Goal: Transaction & Acquisition: Book appointment/travel/reservation

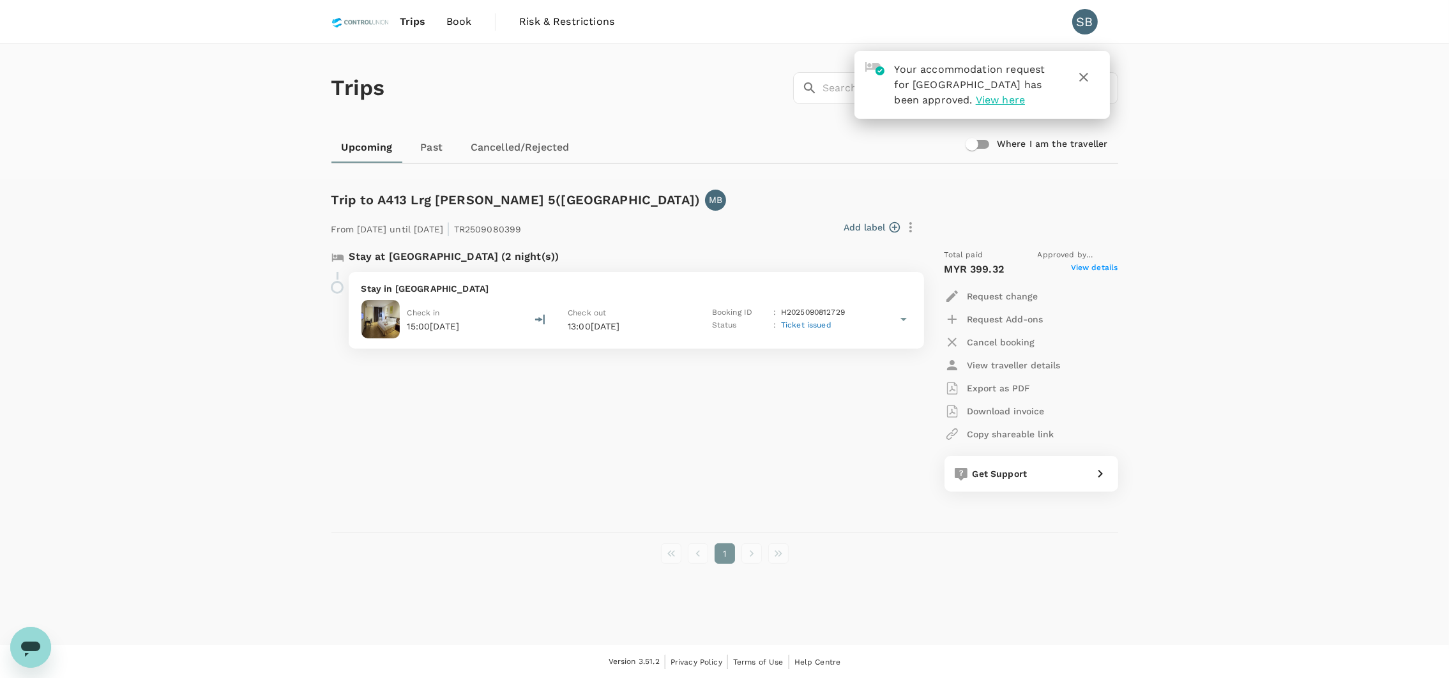
click at [458, 14] on span "Book" at bounding box center [460, 21] width 26 height 15
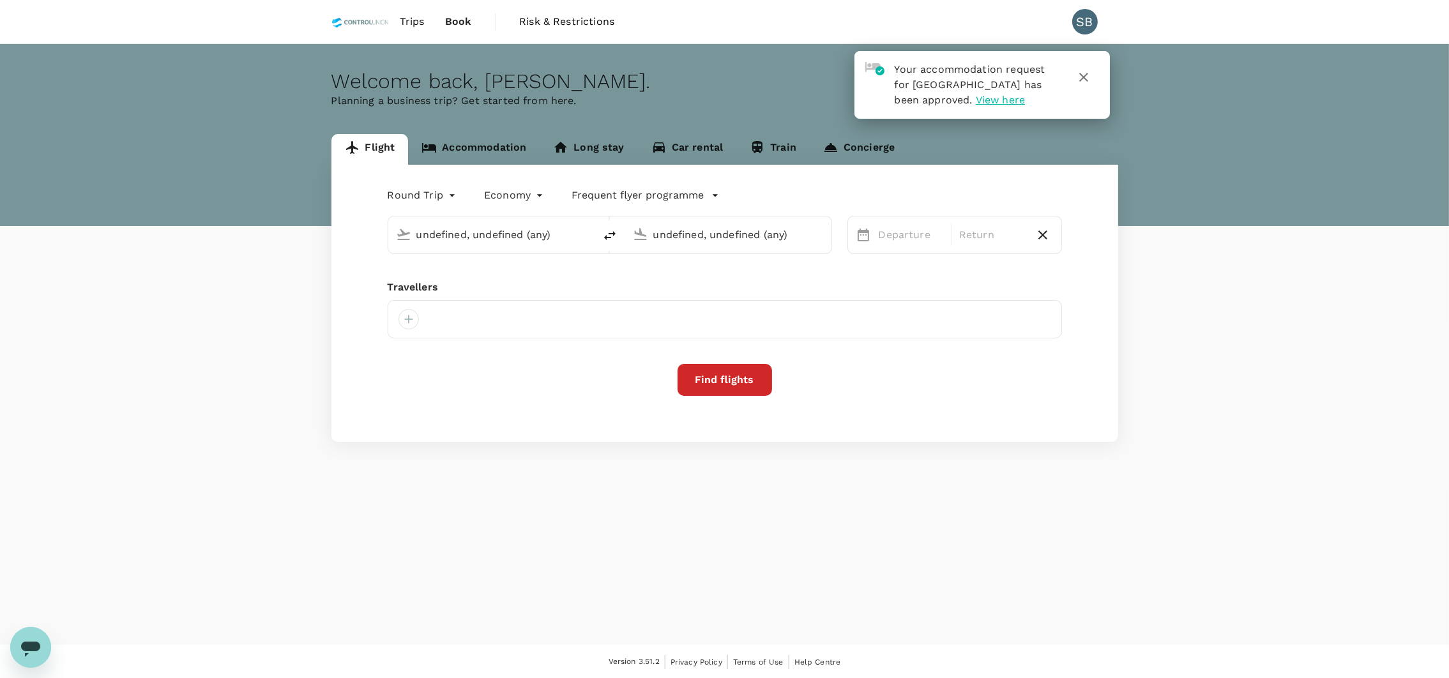
type input "Sandakan (SDK)"
type input "Miri Intl (MYY)"
type input "oneway"
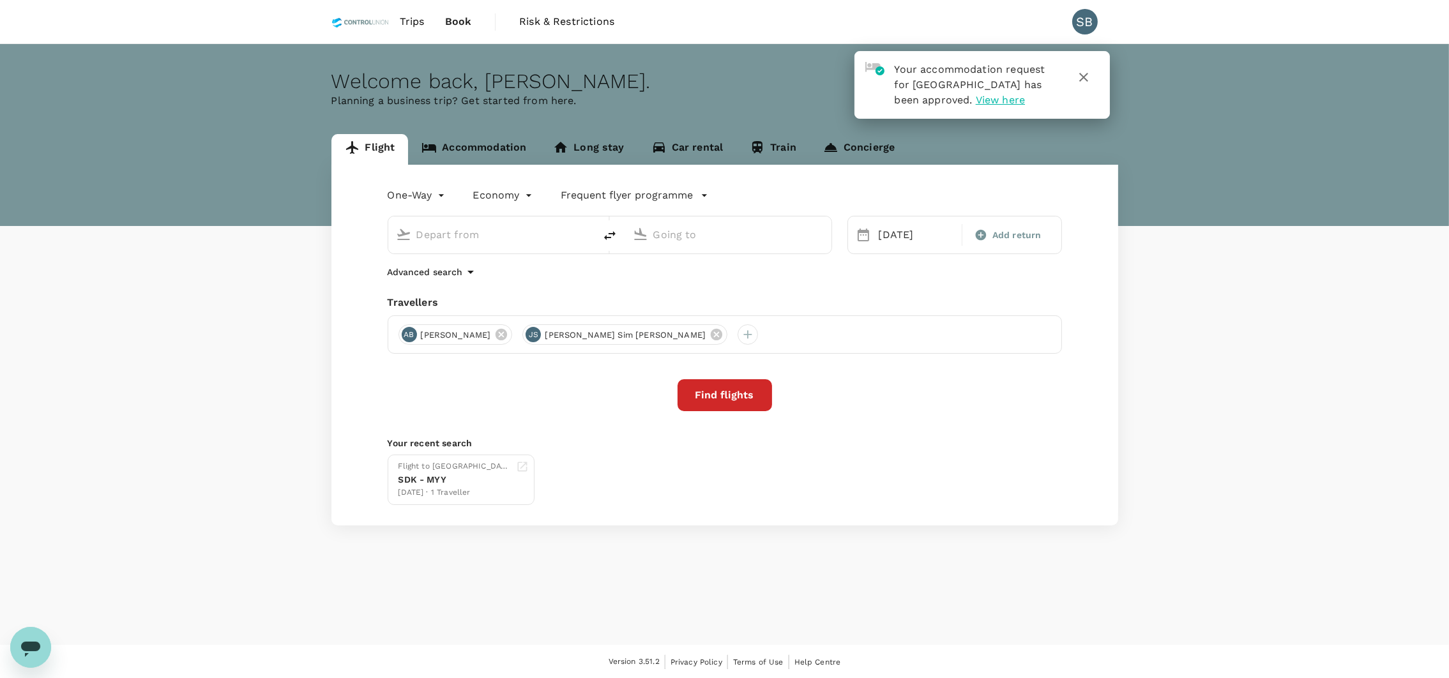
type input "Sandakan (SDK)"
type input "Miri Intl (MYY)"
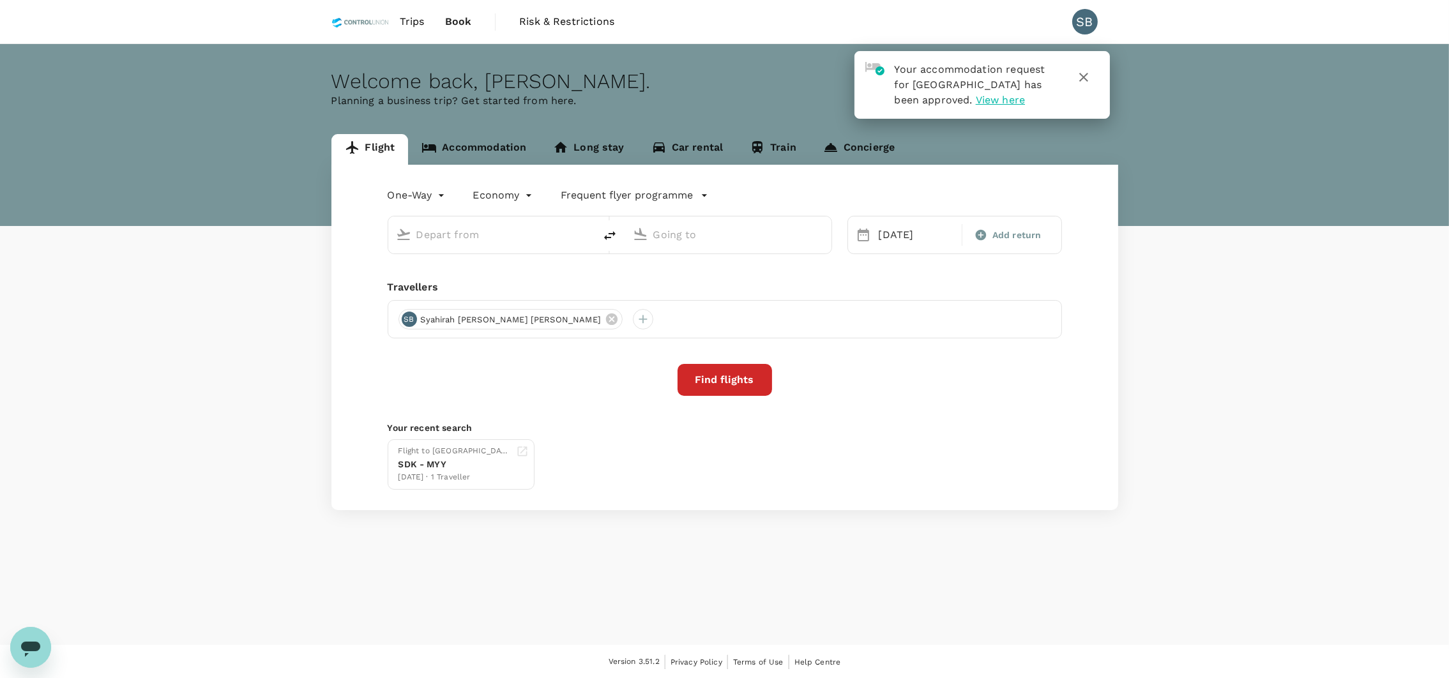
type input "Sandakan (SDK)"
type input "Miri Intl (MYY)"
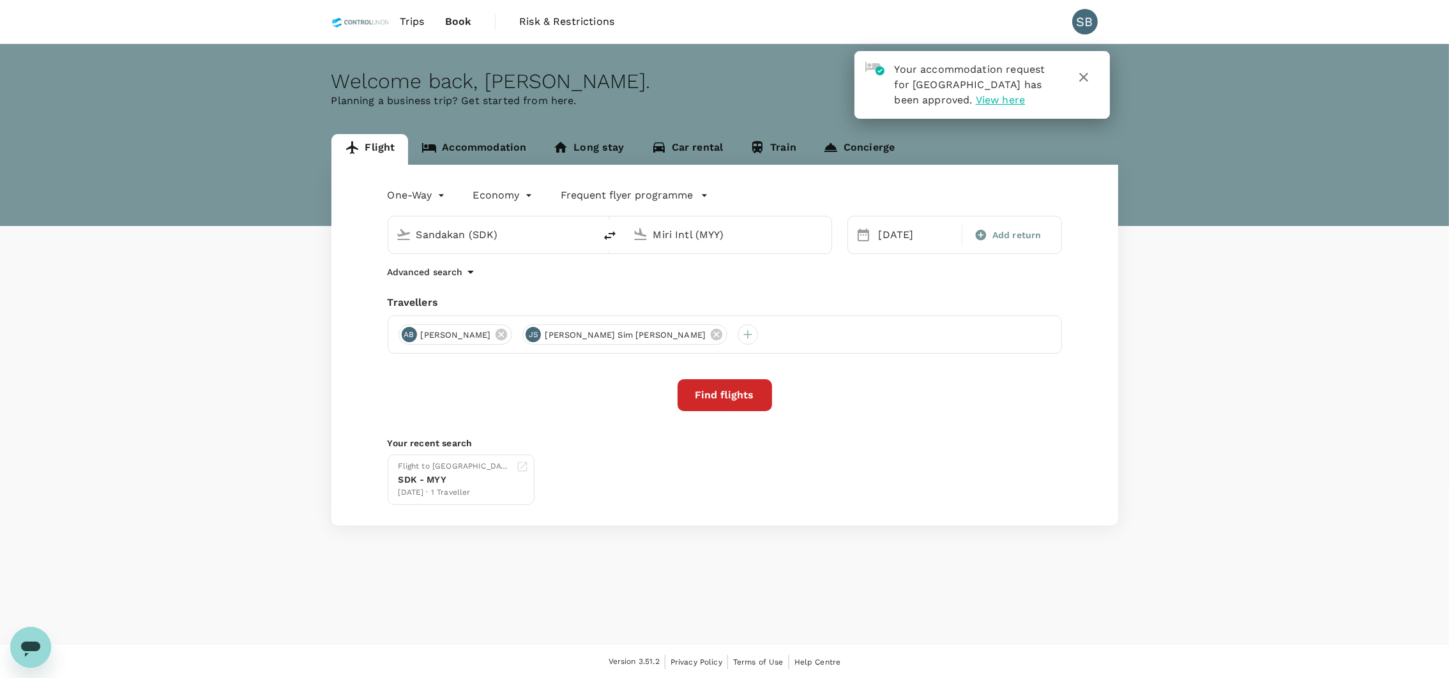
drag, startPoint x: 526, startPoint y: 231, endPoint x: 339, endPoint y: 254, distance: 188.7
click at [339, 254] on div "One-Way oneway Economy economy Frequent flyer programme Sandakan (SDK) Miri Int…" at bounding box center [725, 345] width 787 height 361
click at [424, 287] on p "[GEOGRAPHIC_DATA] Intl" at bounding box center [510, 284] width 225 height 13
type input "Kuala Lumpur Intl ([GEOGRAPHIC_DATA])"
drag, startPoint x: 754, startPoint y: 232, endPoint x: 590, endPoint y: 234, distance: 164.8
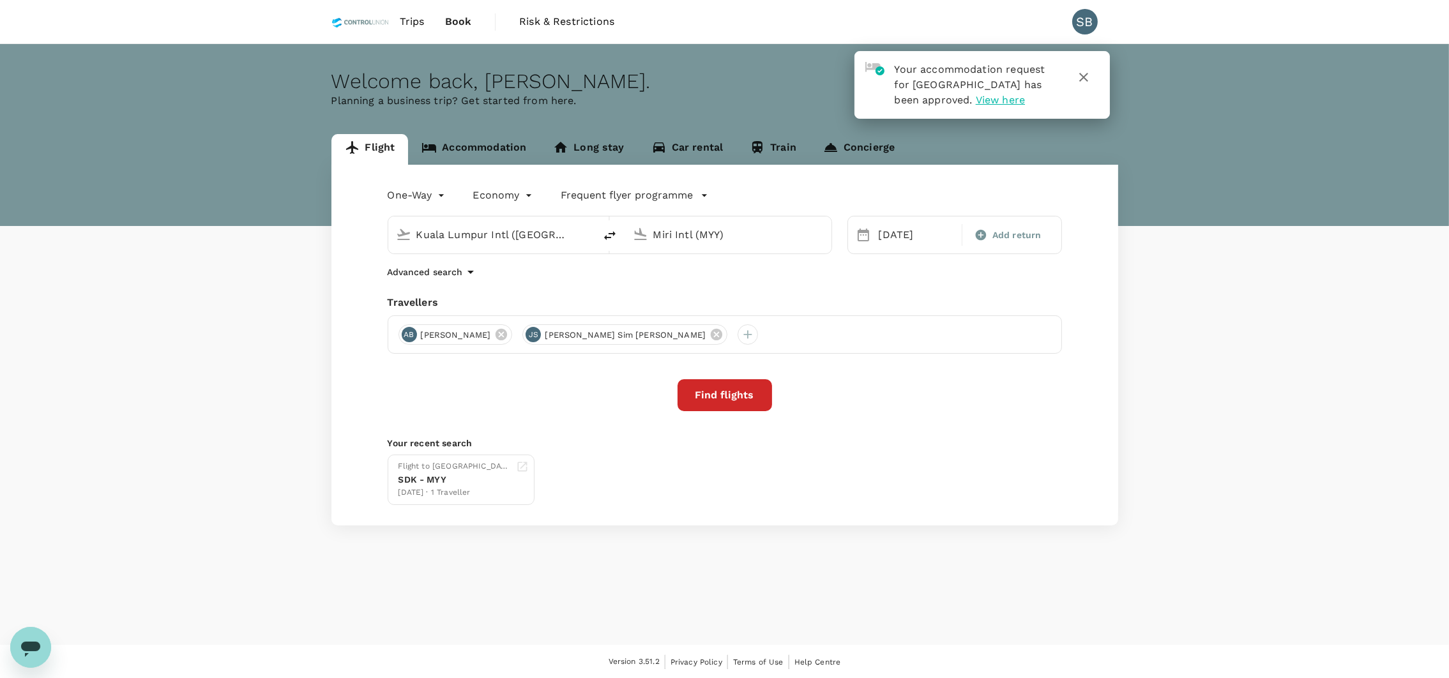
click at [590, 234] on div "Kuala Lumpur Intl (KUL) Miri Intl (MYY)" at bounding box center [610, 235] width 445 height 38
click at [620, 281] on img at bounding box center [623, 284] width 13 height 13
type input "[GEOGRAPHIC_DATA] (LDU)"
click at [942, 421] on div "29" at bounding box center [946, 419] width 24 height 24
click at [995, 236] on span "Add return" at bounding box center [1017, 235] width 49 height 13
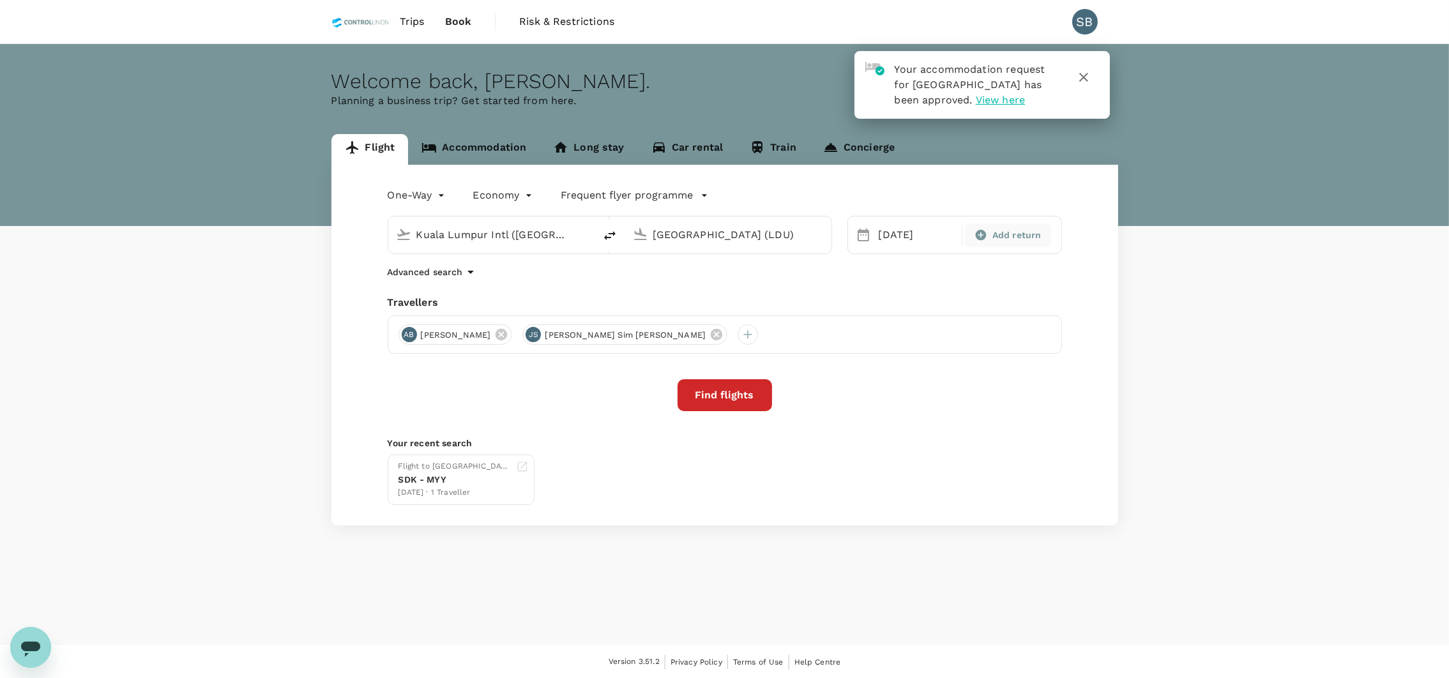
type input "roundtrip"
click at [1193, 323] on div "1" at bounding box center [1197, 322] width 24 height 24
click at [508, 335] on icon at bounding box center [501, 335] width 14 height 14
click at [613, 335] on div at bounding box center [623, 335] width 20 height 20
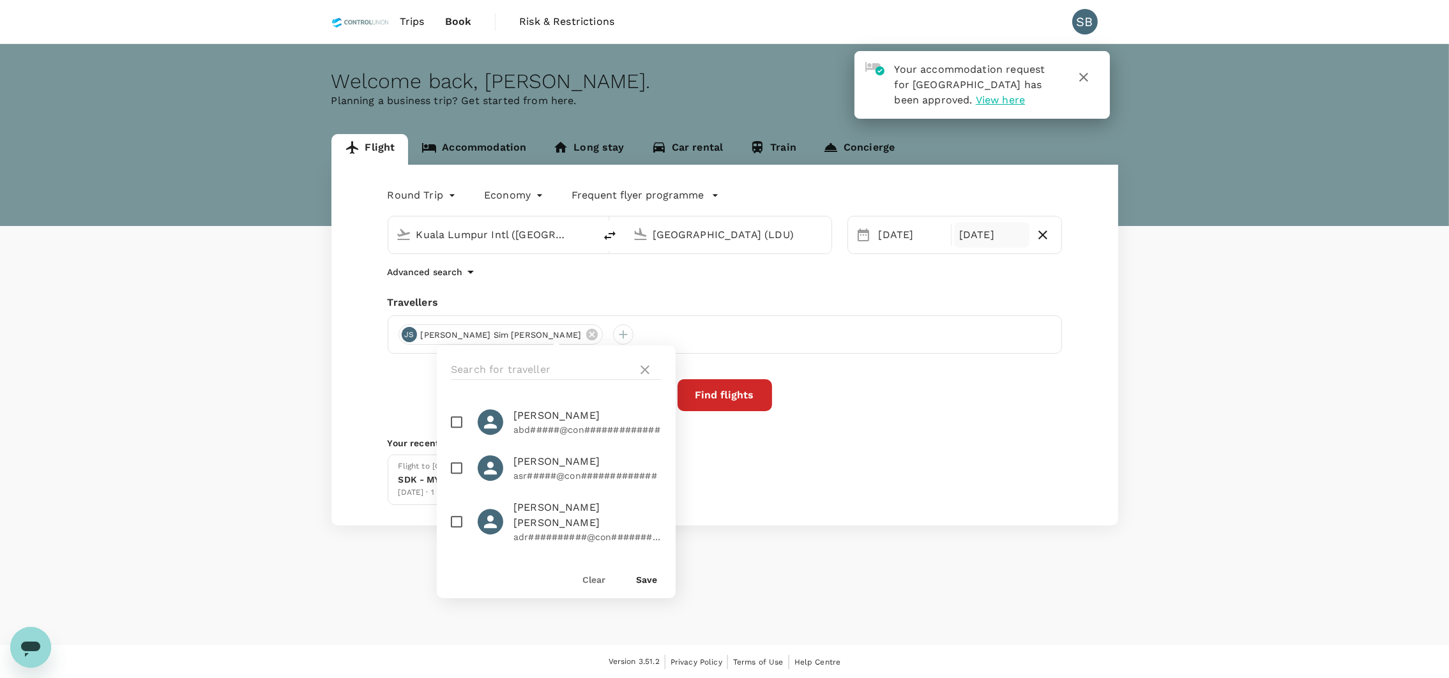
click at [500, 356] on div at bounding box center [556, 370] width 239 height 49
click at [503, 362] on input "text" at bounding box center [541, 370] width 181 height 20
type input "[PERSON_NAME]"
click at [462, 416] on input "checkbox" at bounding box center [456, 422] width 27 height 27
checkbox input "true"
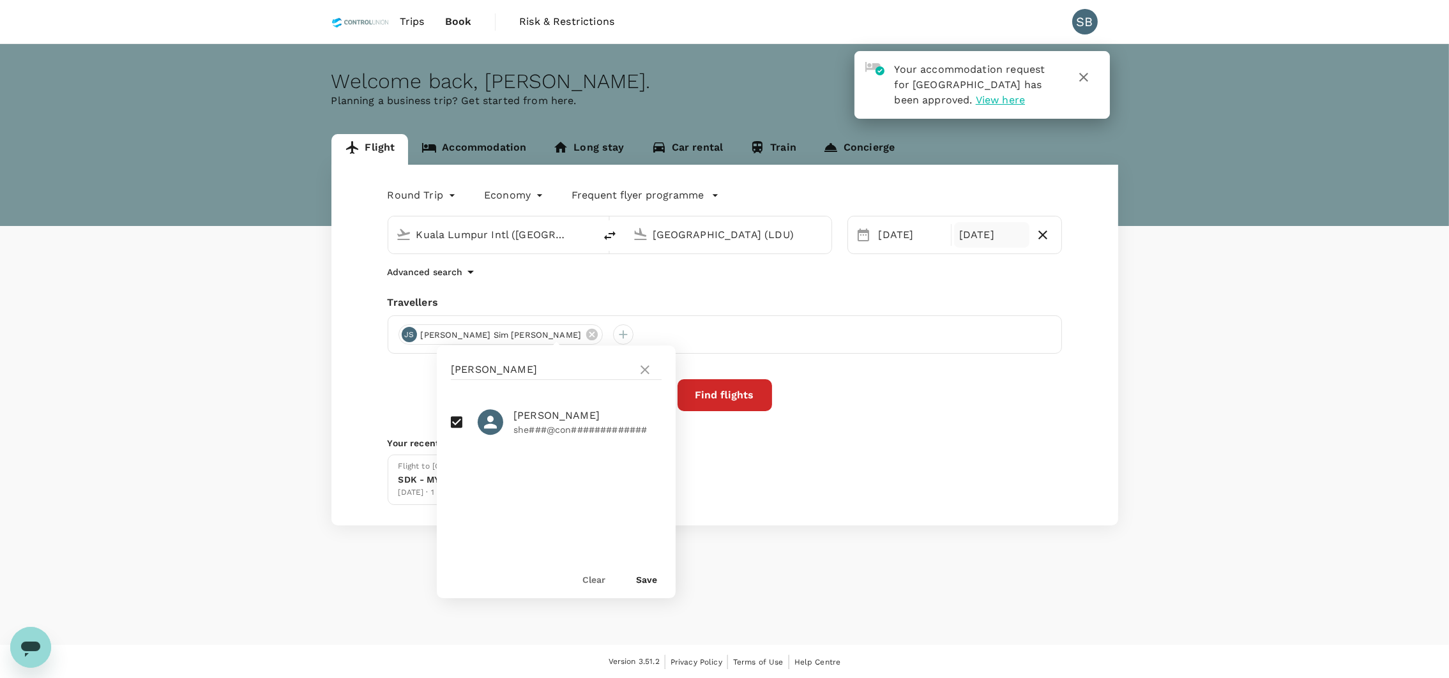
click at [641, 582] on button "Save" at bounding box center [646, 580] width 21 height 10
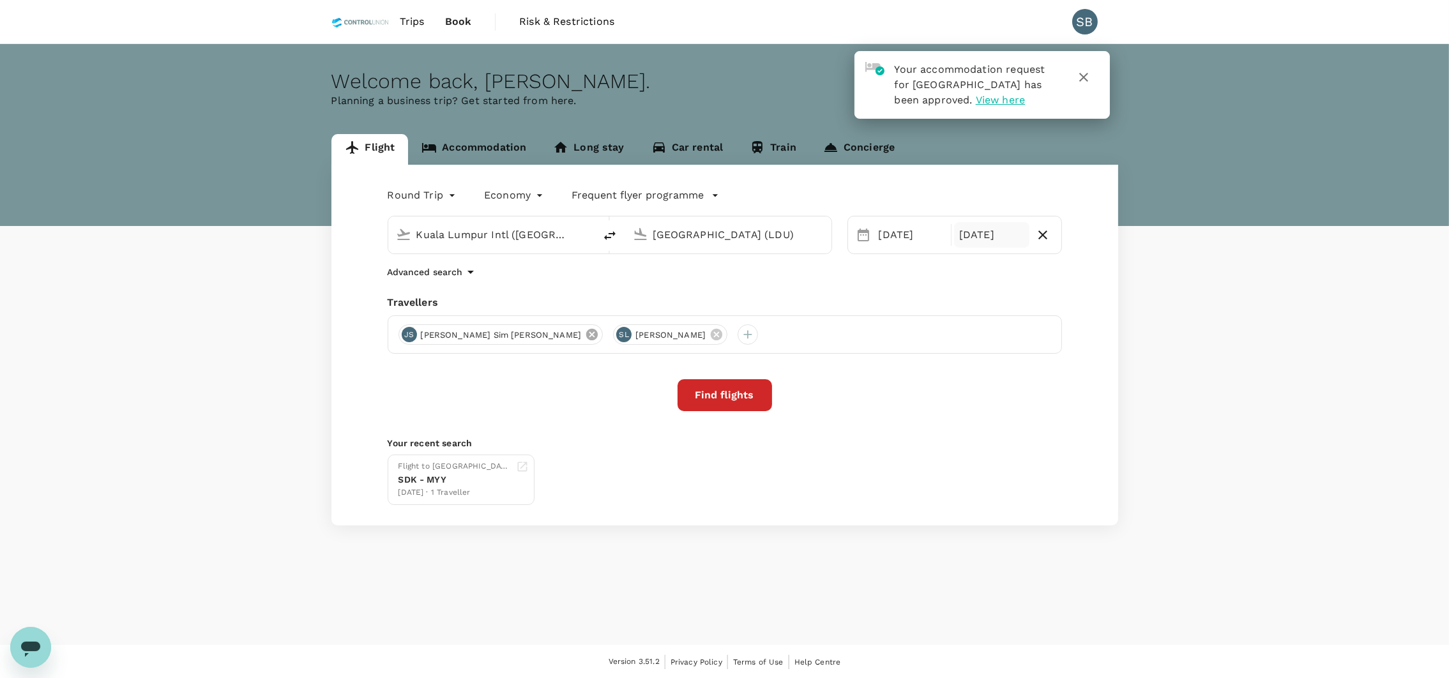
click at [586, 336] on icon at bounding box center [591, 334] width 11 height 11
click at [756, 401] on button "Find flights" at bounding box center [725, 395] width 95 height 32
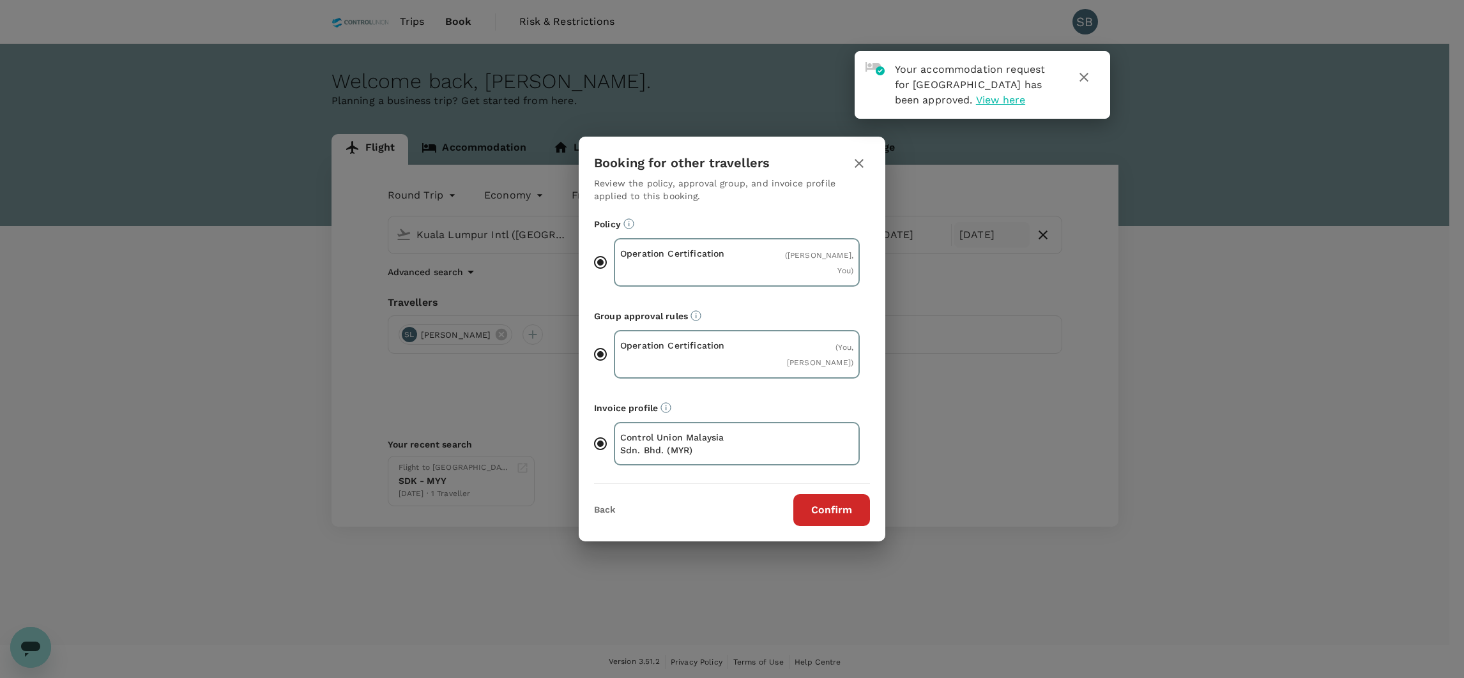
click at [834, 499] on button "Confirm" at bounding box center [831, 510] width 77 height 32
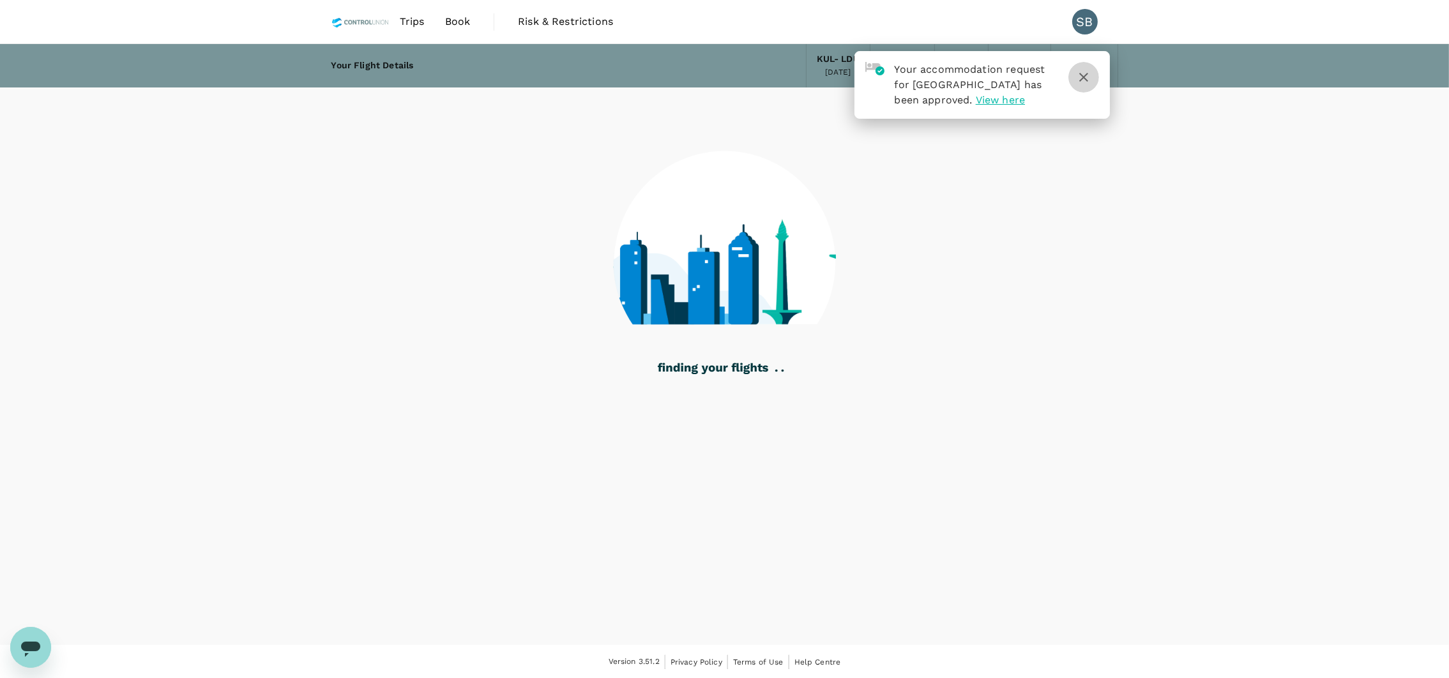
click at [1081, 75] on icon "button" at bounding box center [1084, 77] width 9 height 9
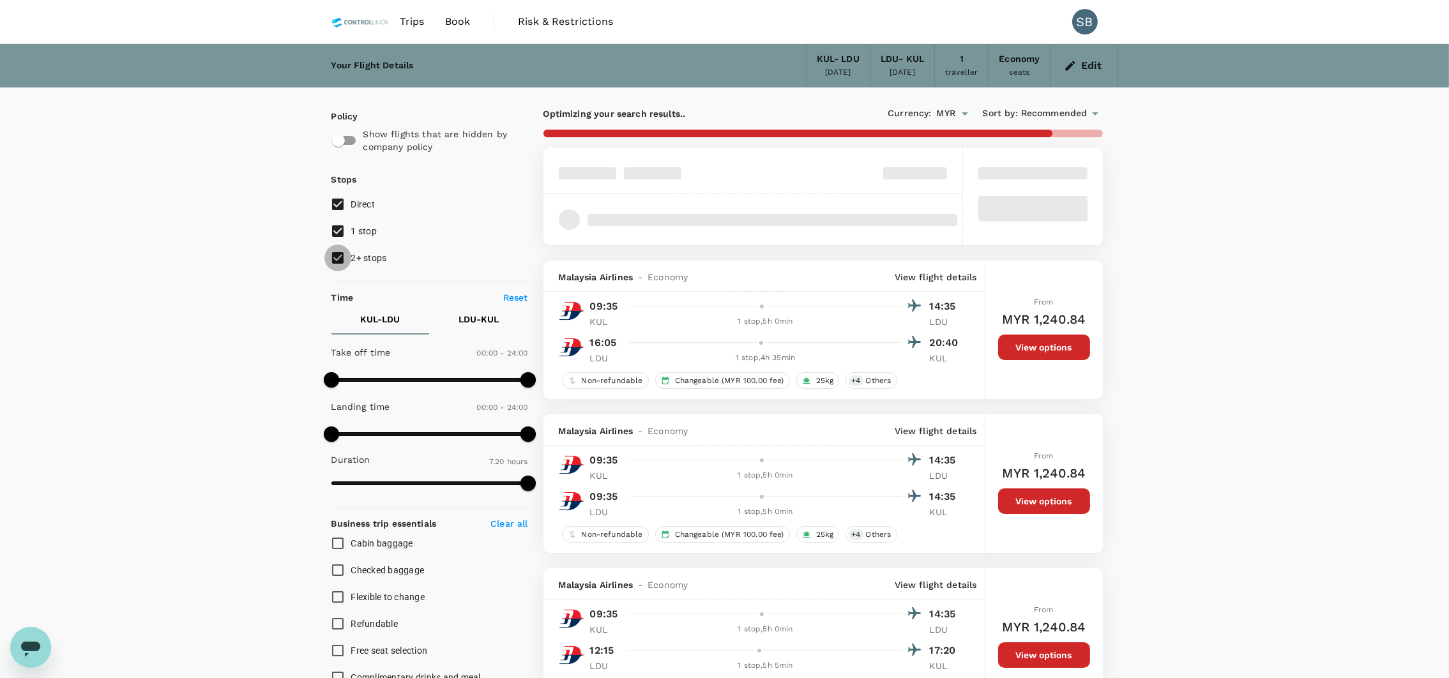
click at [339, 252] on input "2+ stops" at bounding box center [338, 258] width 27 height 27
checkbox input "false"
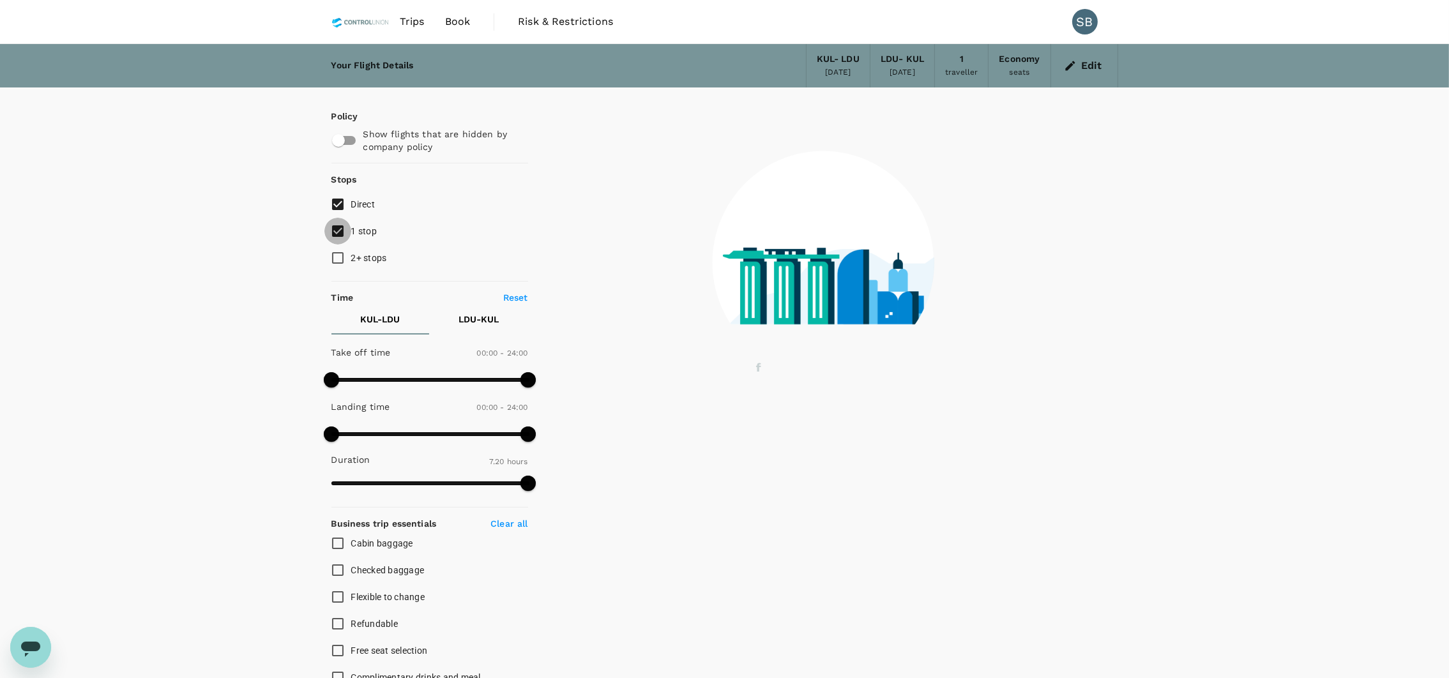
click at [342, 225] on input "1 stop" at bounding box center [338, 231] width 27 height 27
checkbox input "false"
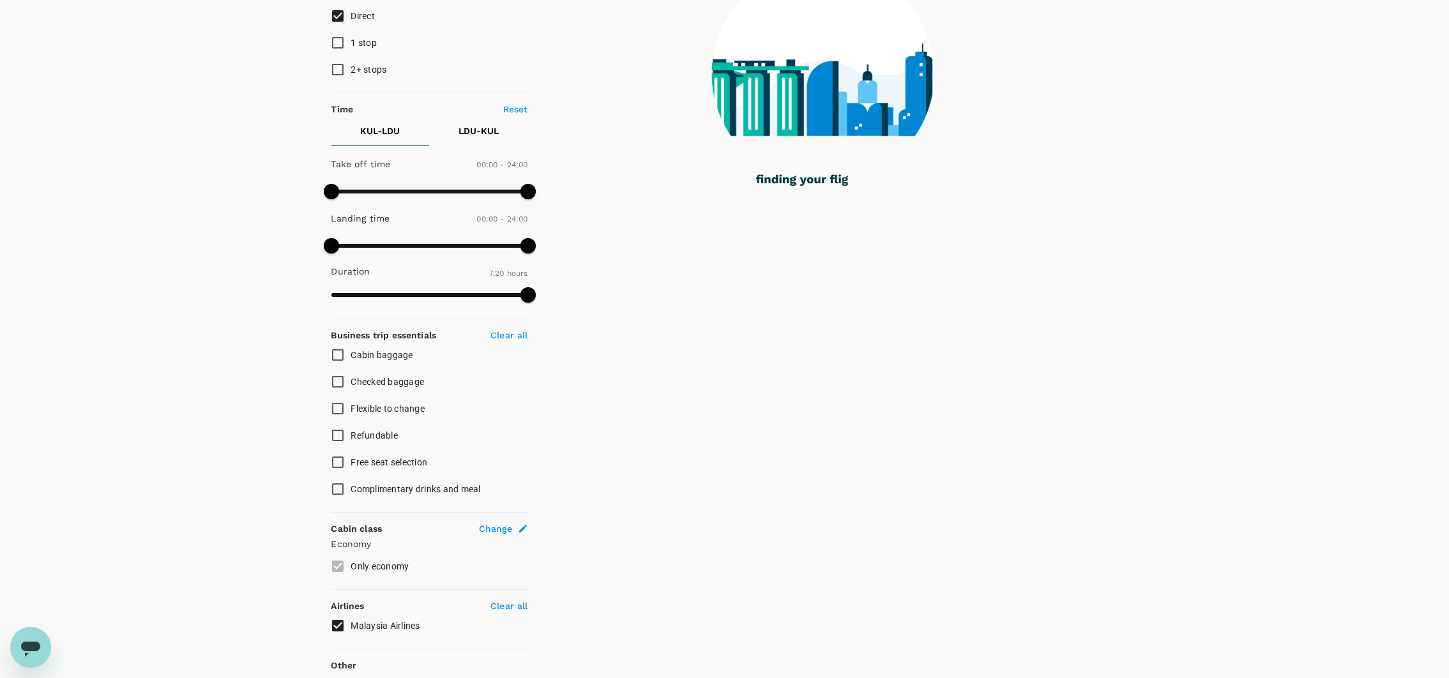
scroll to position [192, 0]
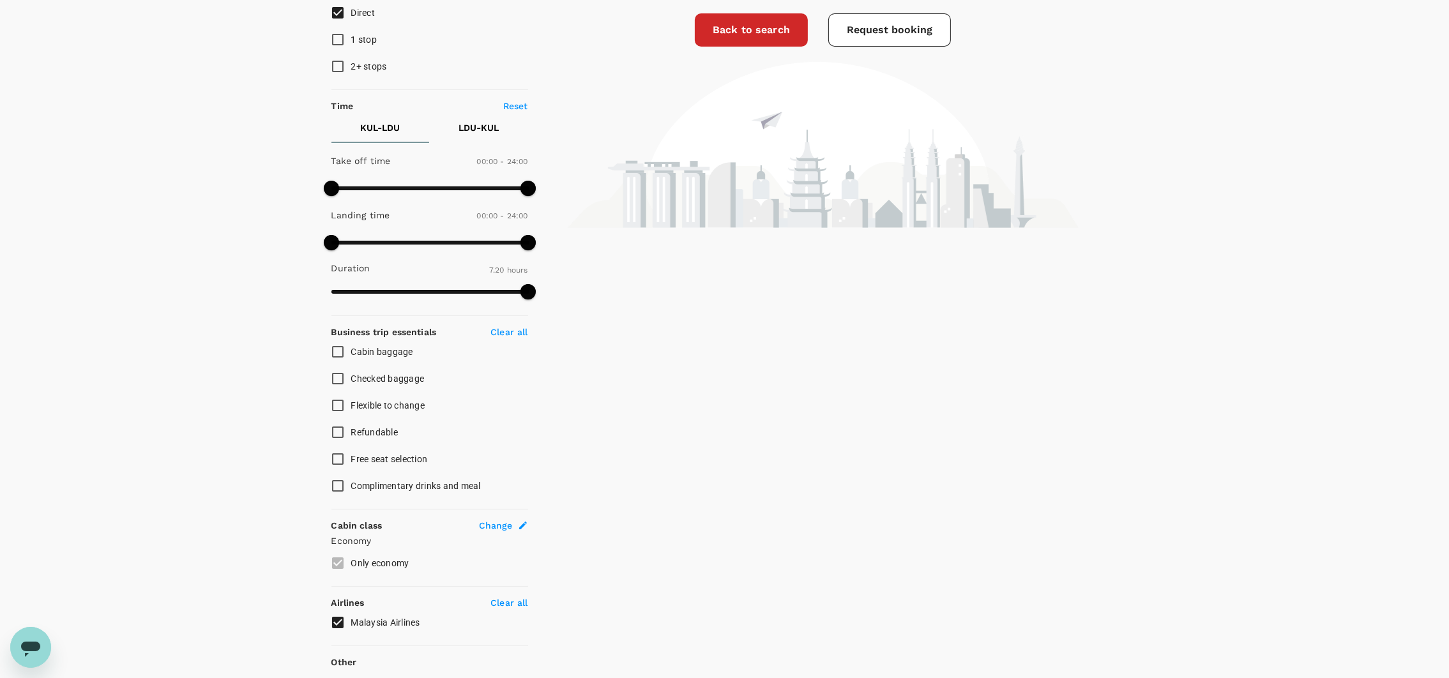
click at [338, 351] on input "Cabin baggage" at bounding box center [338, 352] width 27 height 27
checkbox input "true"
click at [347, 382] on input "Checked baggage" at bounding box center [338, 378] width 27 height 27
checkbox input "true"
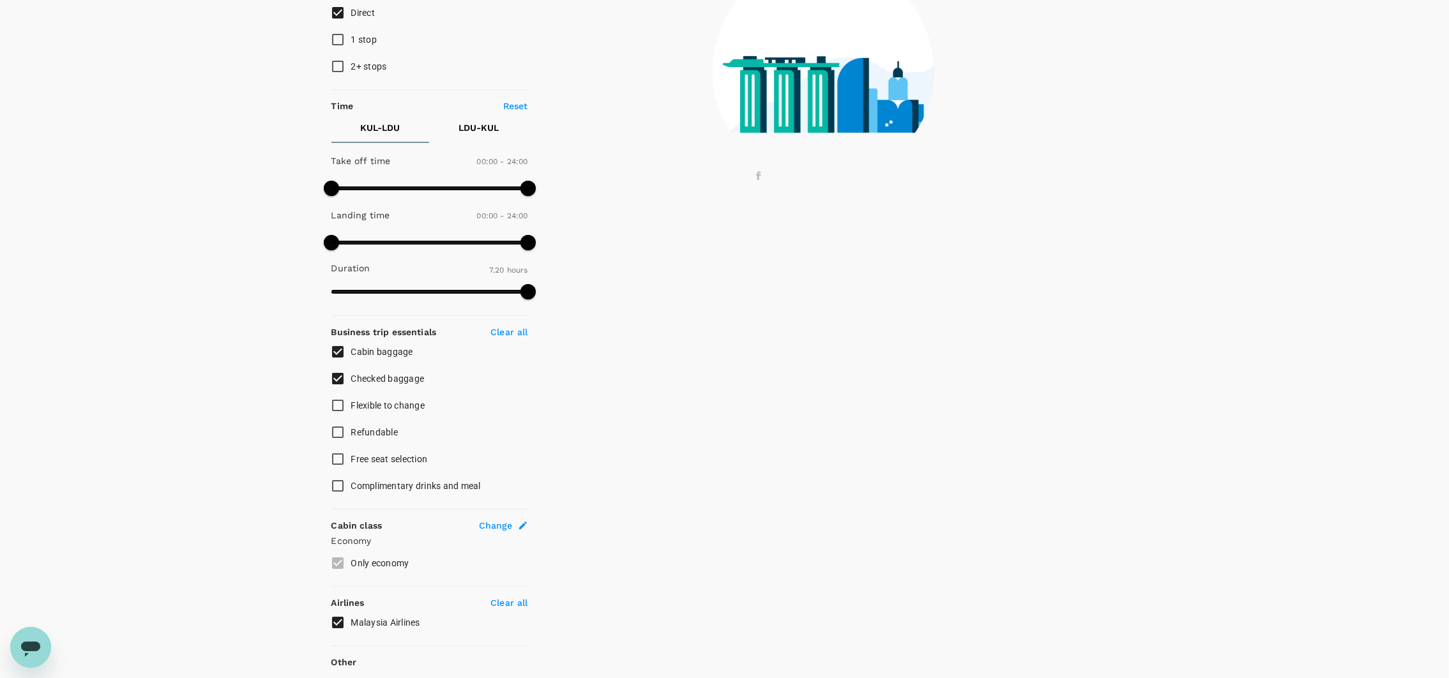
click at [340, 487] on input "Complimentary drinks and meal" at bounding box center [338, 486] width 27 height 27
checkbox input "true"
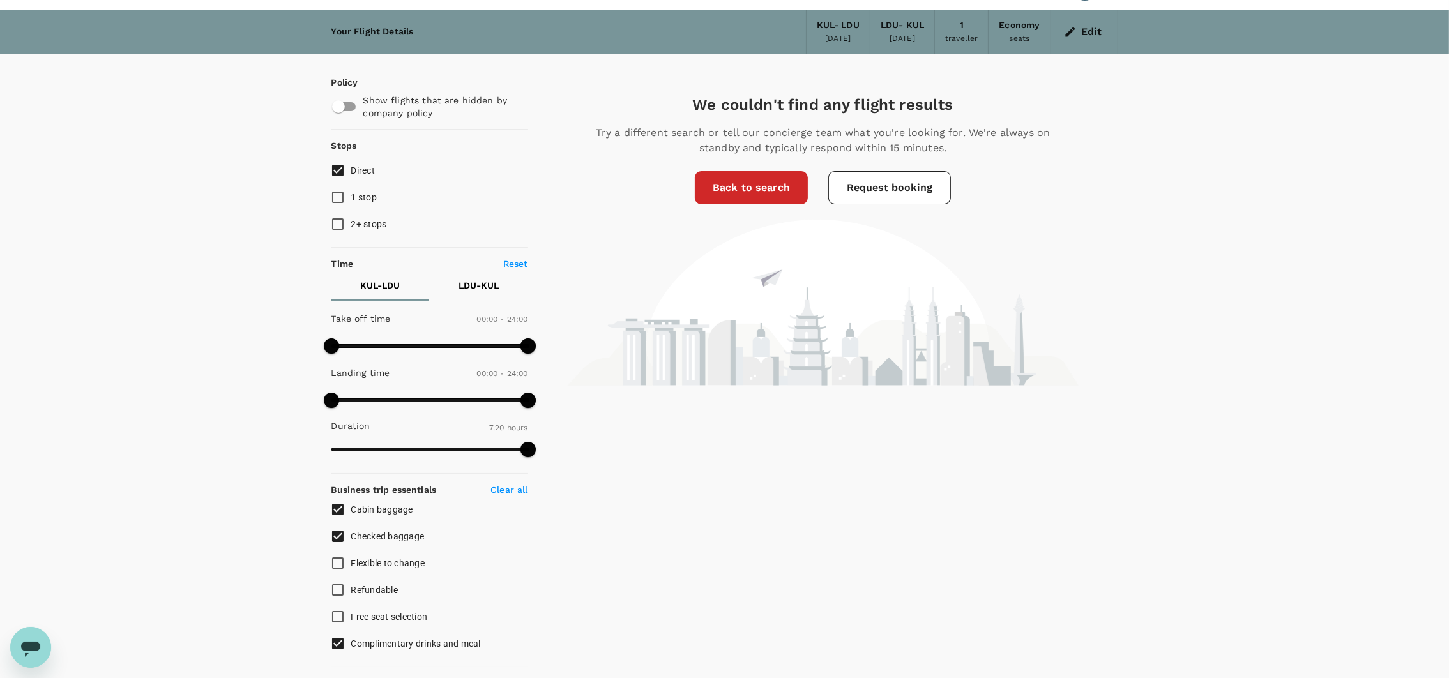
scroll to position [0, 0]
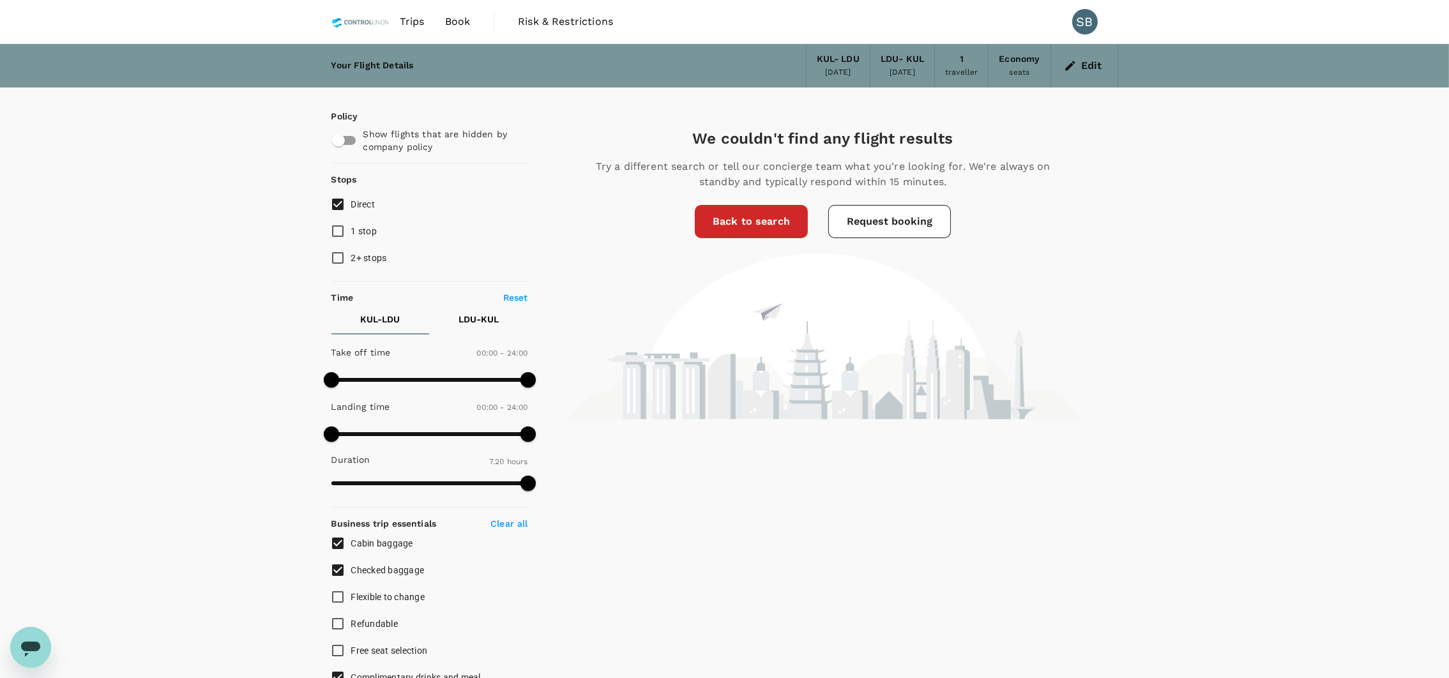
click at [339, 236] on input "1 stop" at bounding box center [338, 231] width 27 height 27
checkbox input "true"
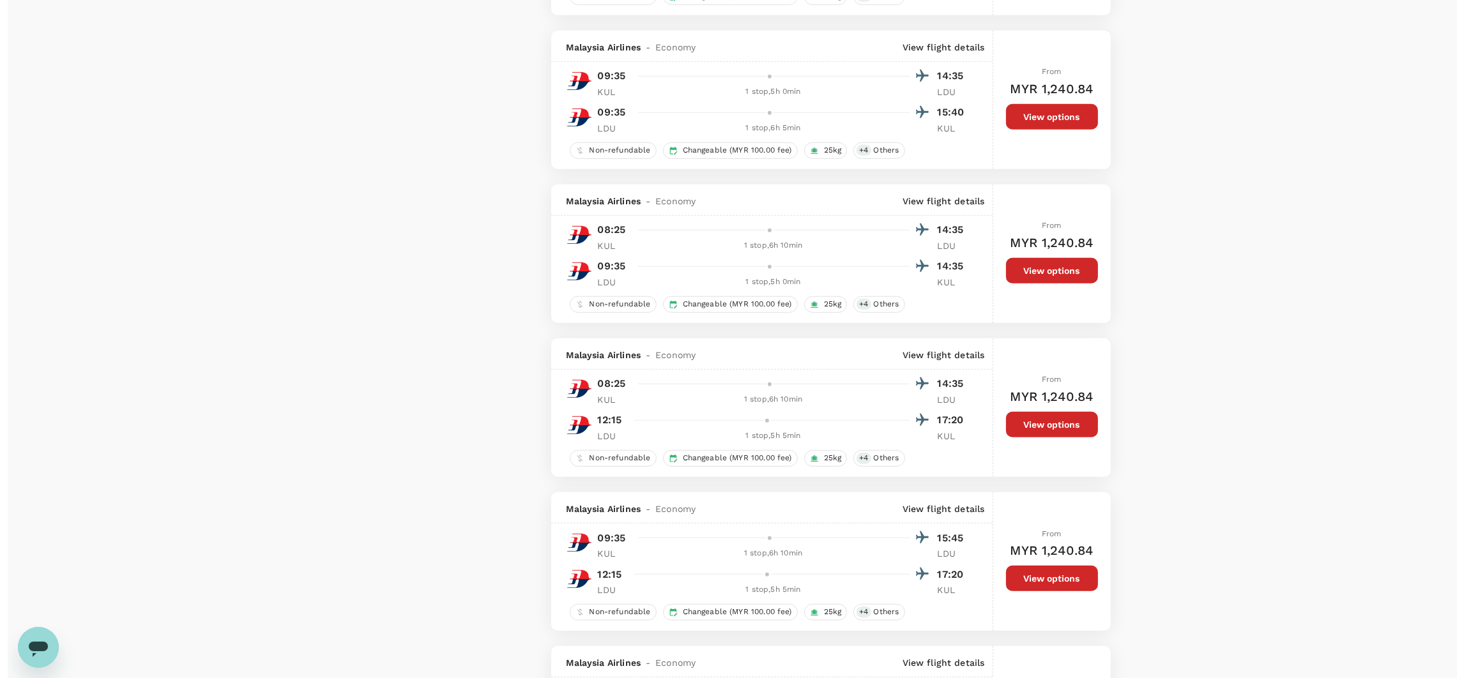
scroll to position [1340, 0]
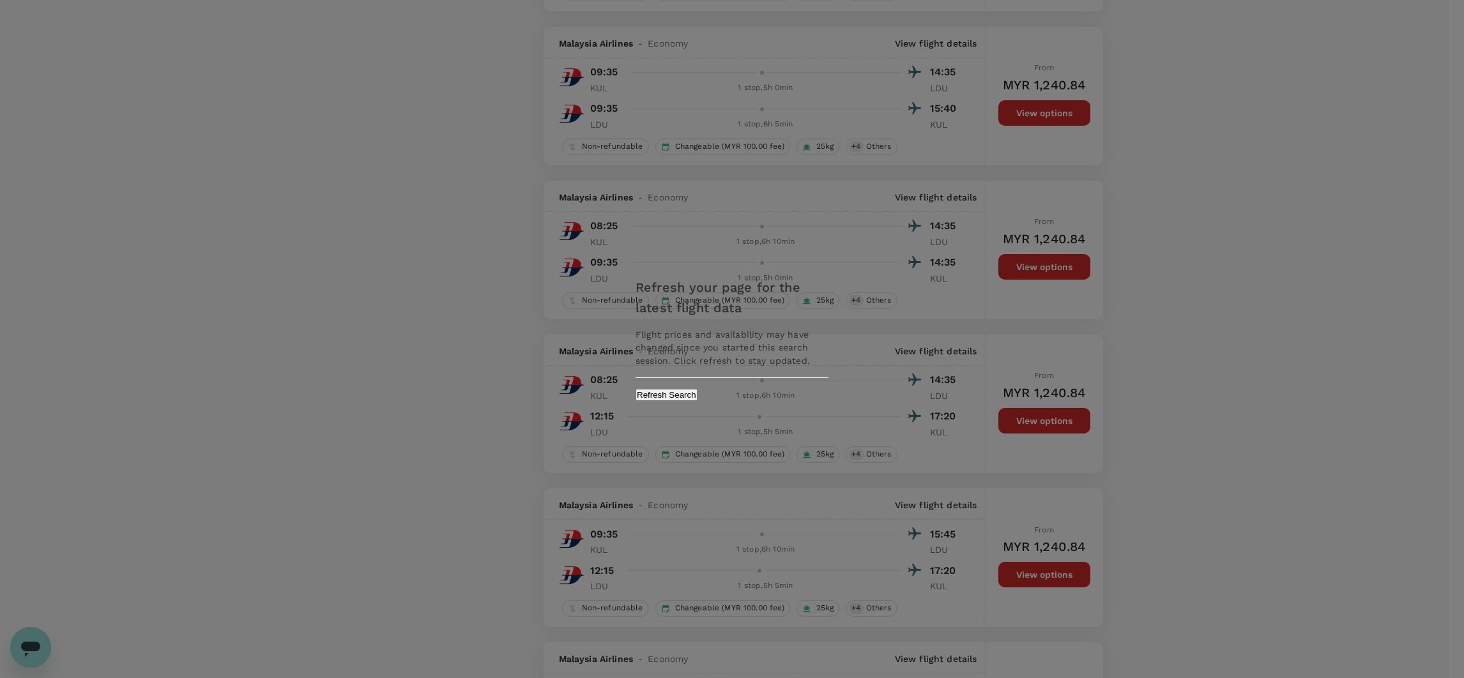
drag, startPoint x: 791, startPoint y: 396, endPoint x: 760, endPoint y: 385, distance: 33.1
click at [698, 396] on button "Refresh Search" at bounding box center [667, 395] width 62 height 12
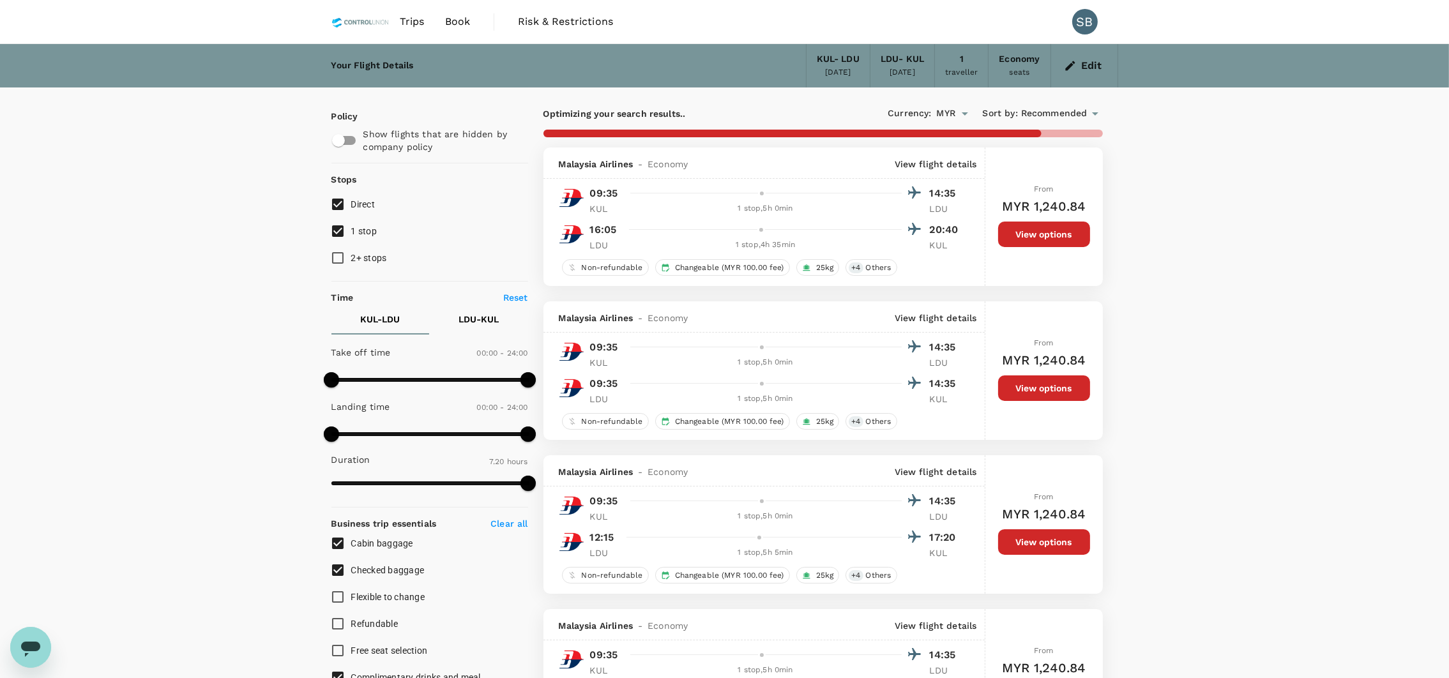
type input "MYR"
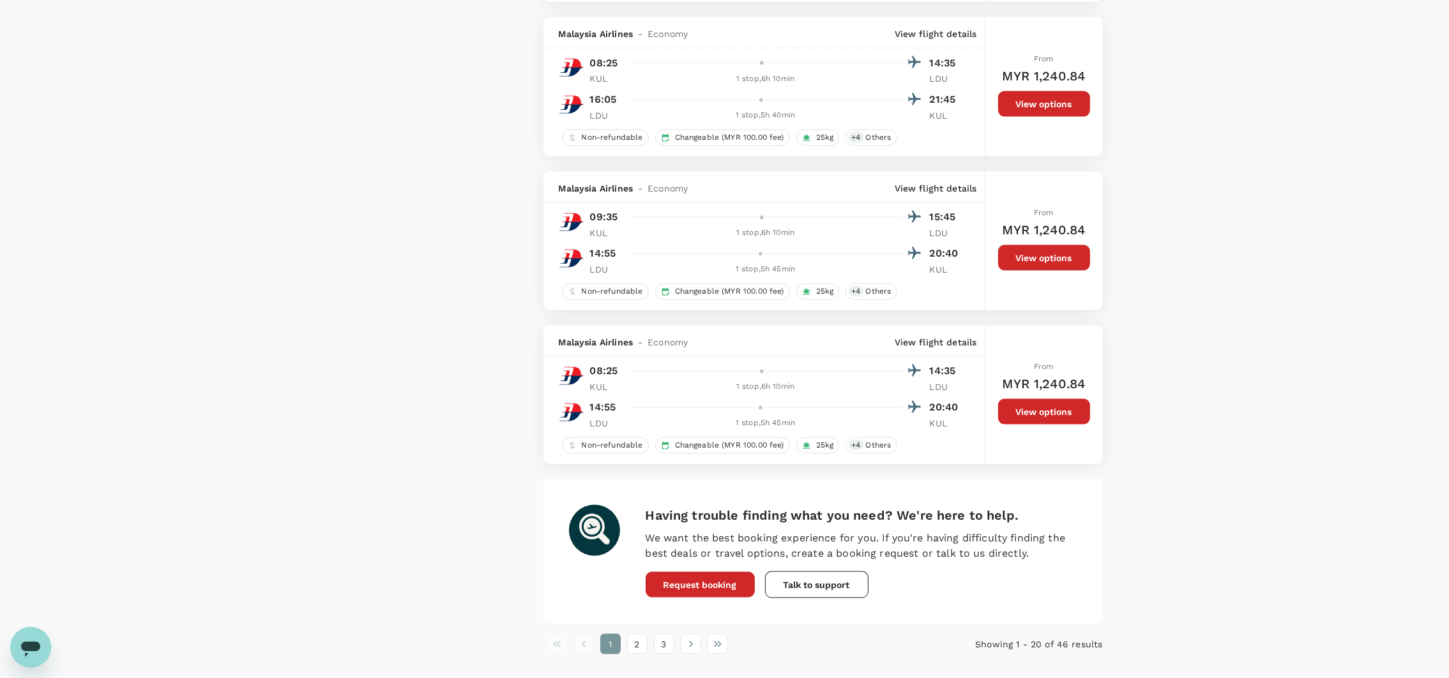
scroll to position [2804, 0]
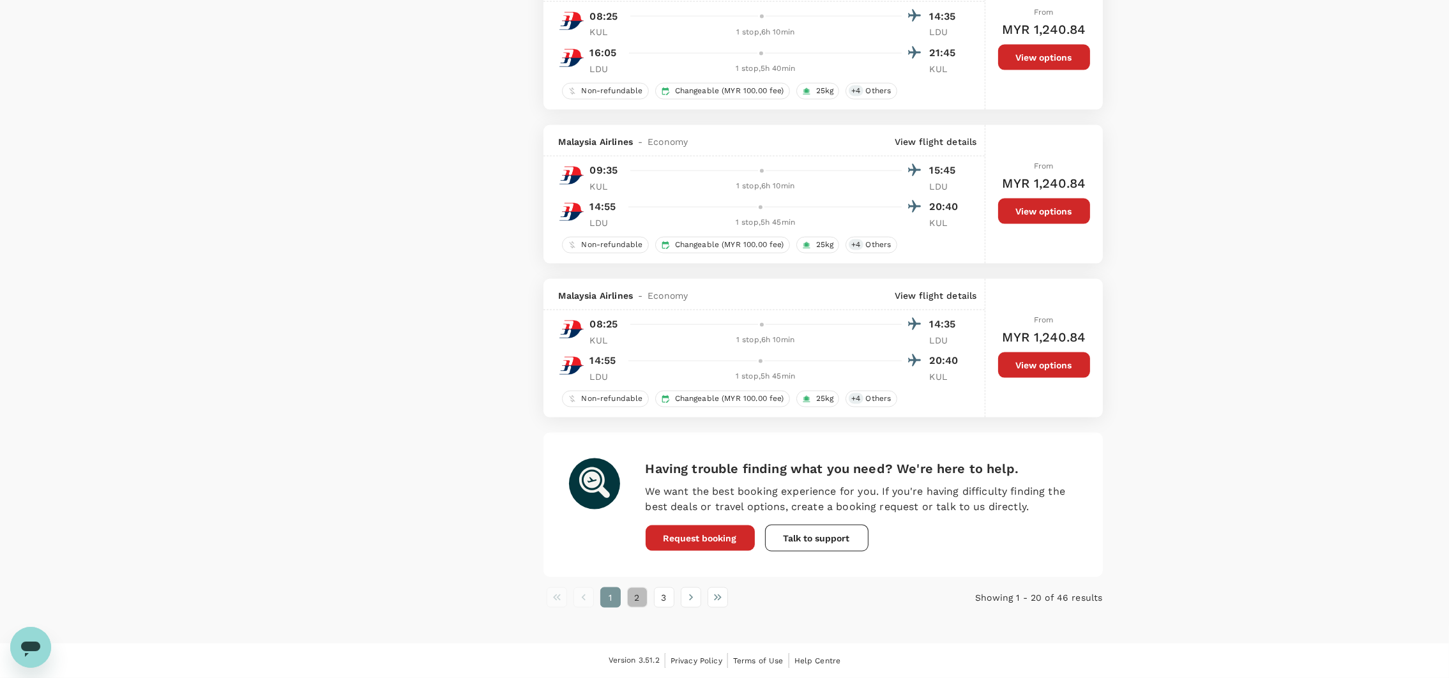
click at [641, 597] on button "2" at bounding box center [637, 598] width 20 height 20
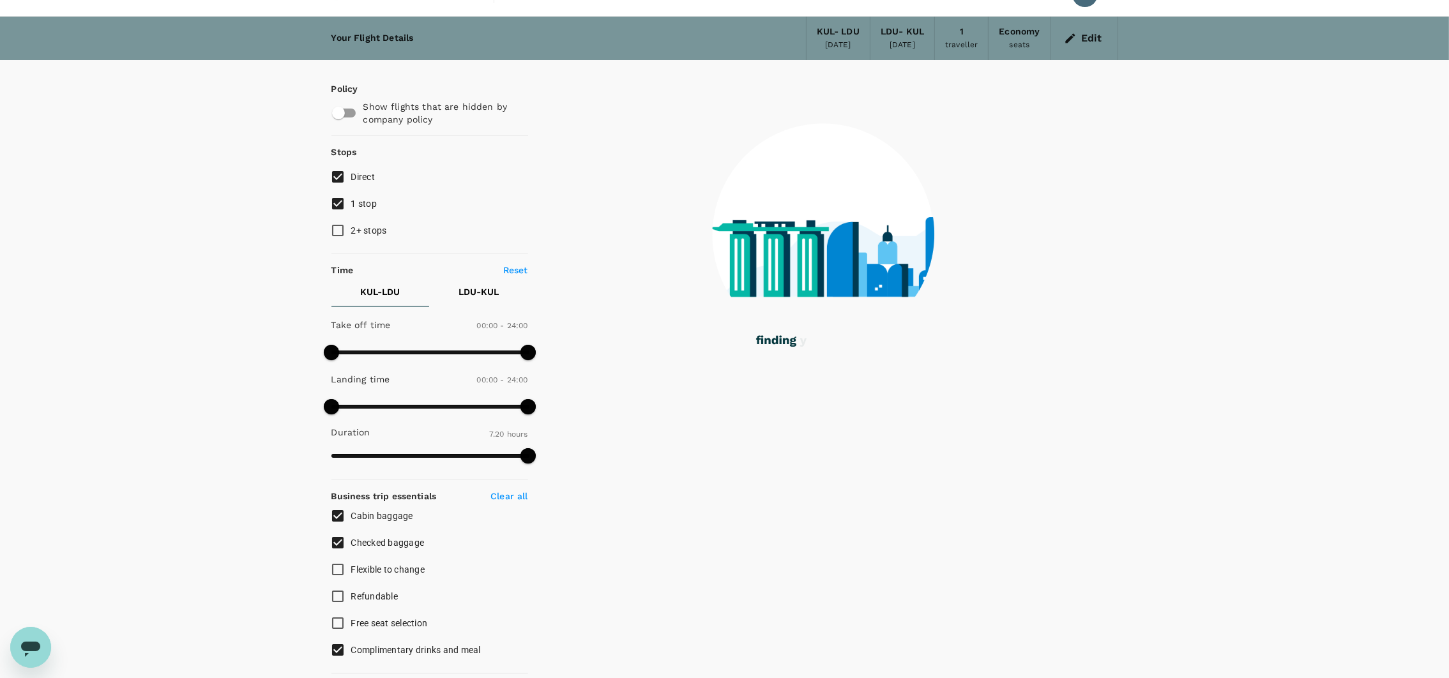
scroll to position [0, 0]
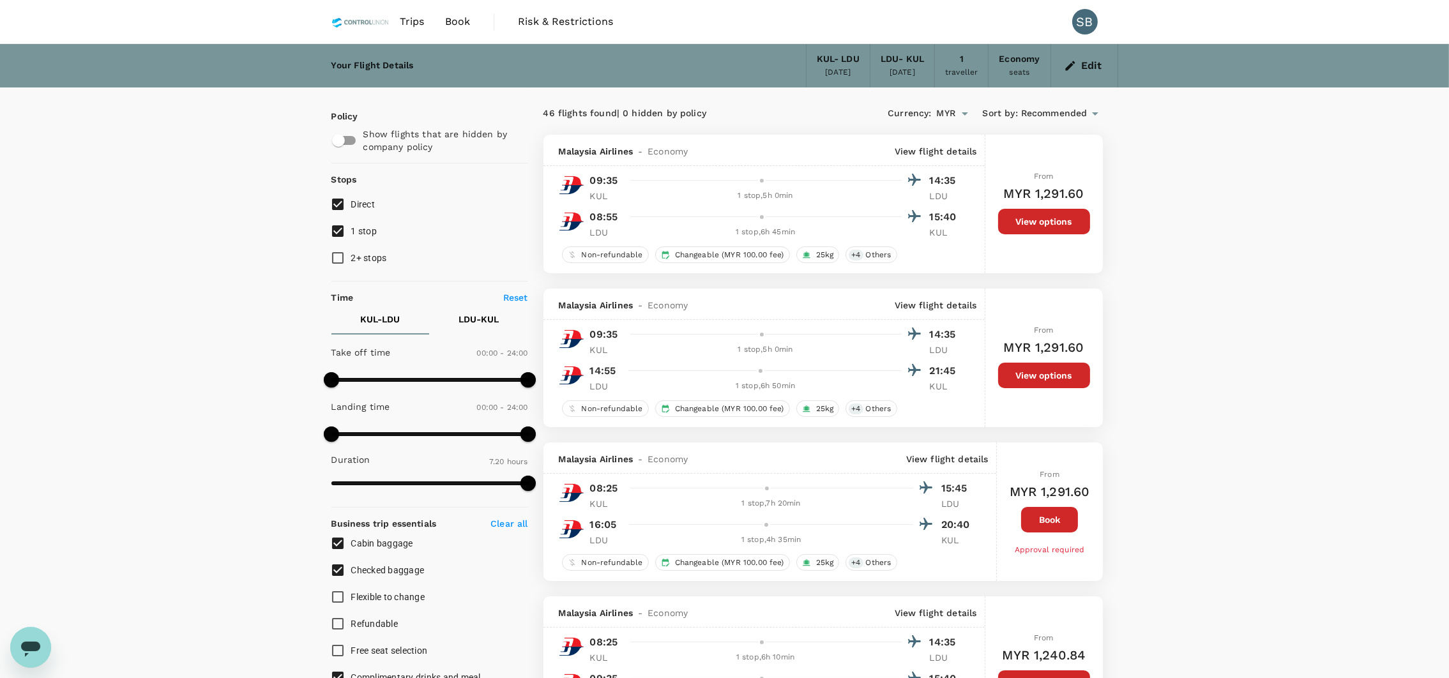
type input "MYR"
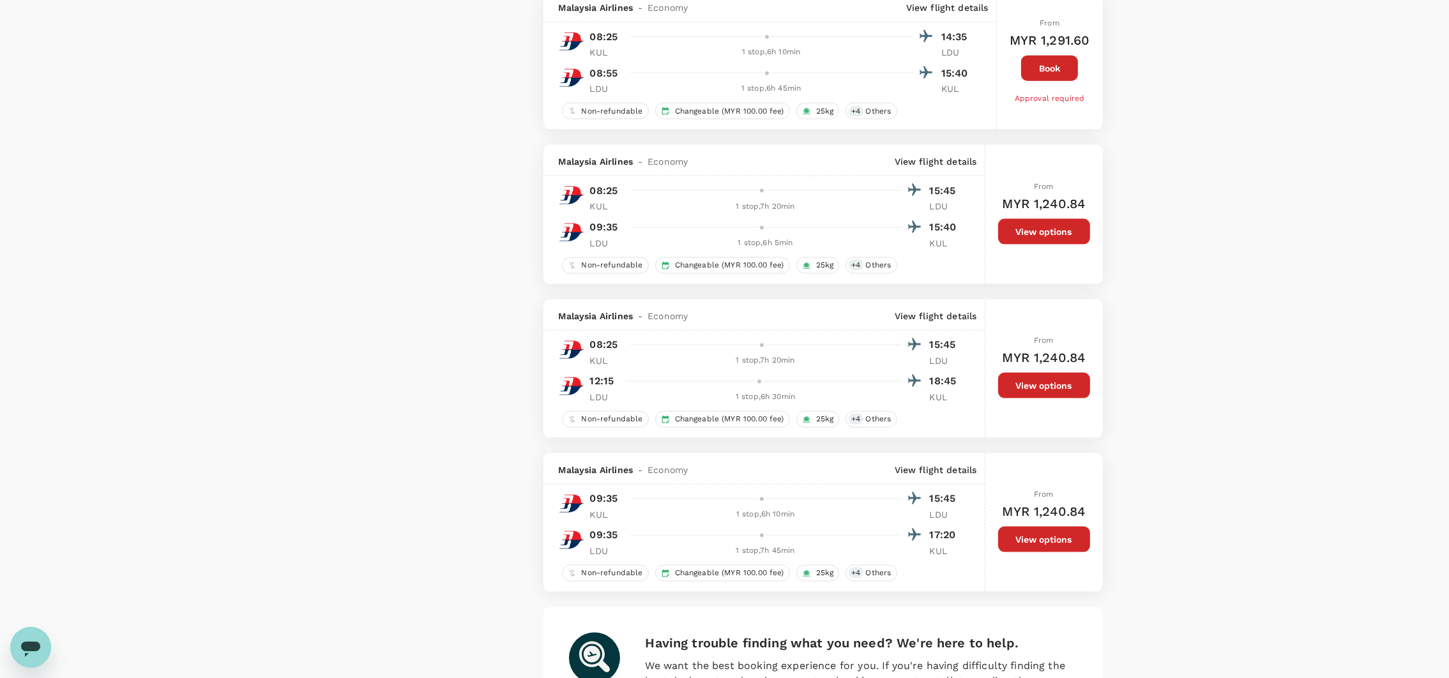
scroll to position [2587, 0]
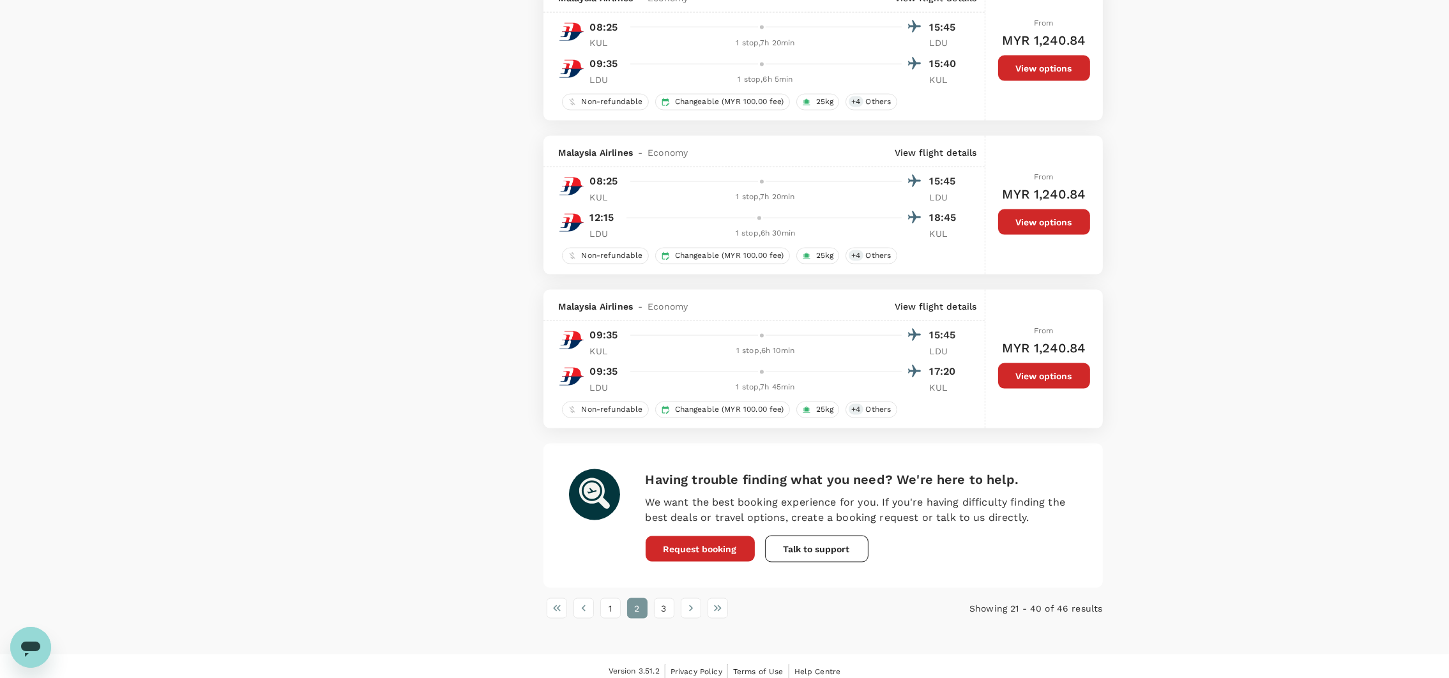
scroll to position [2804, 0]
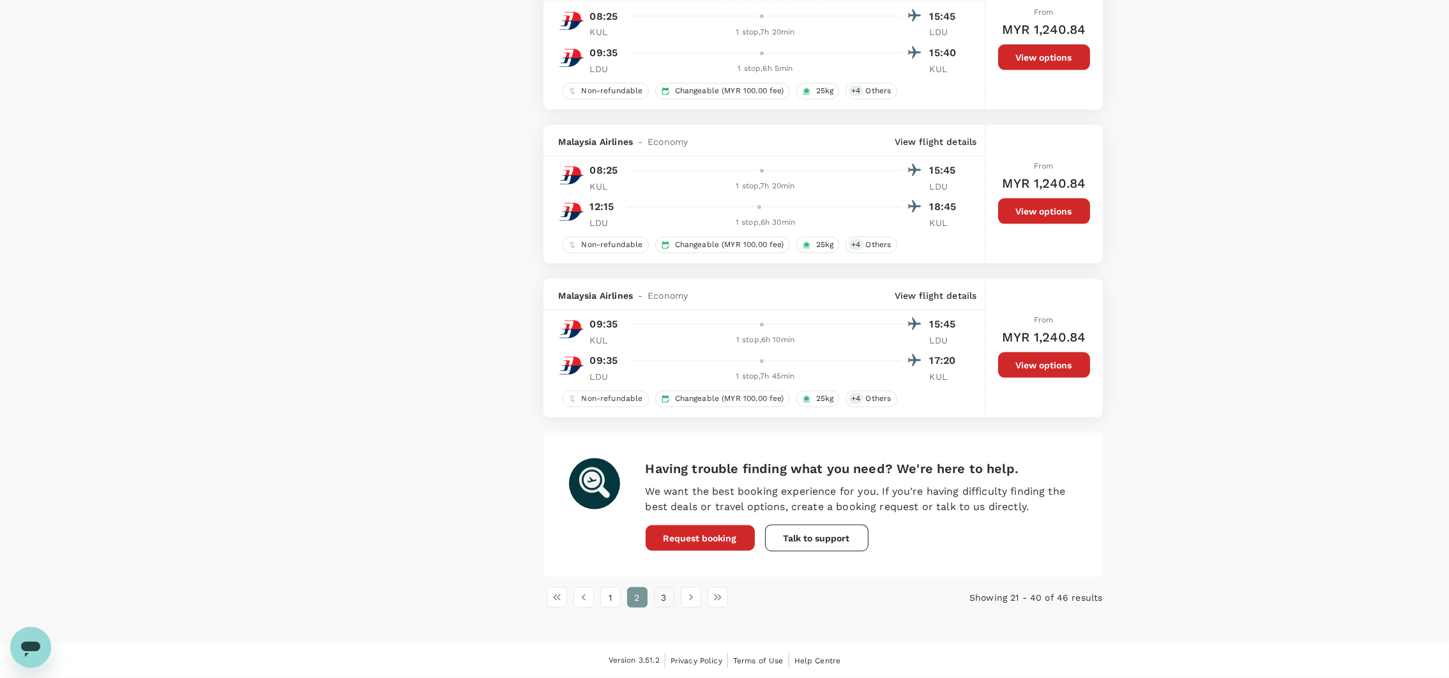
click at [668, 597] on button "3" at bounding box center [664, 598] width 20 height 20
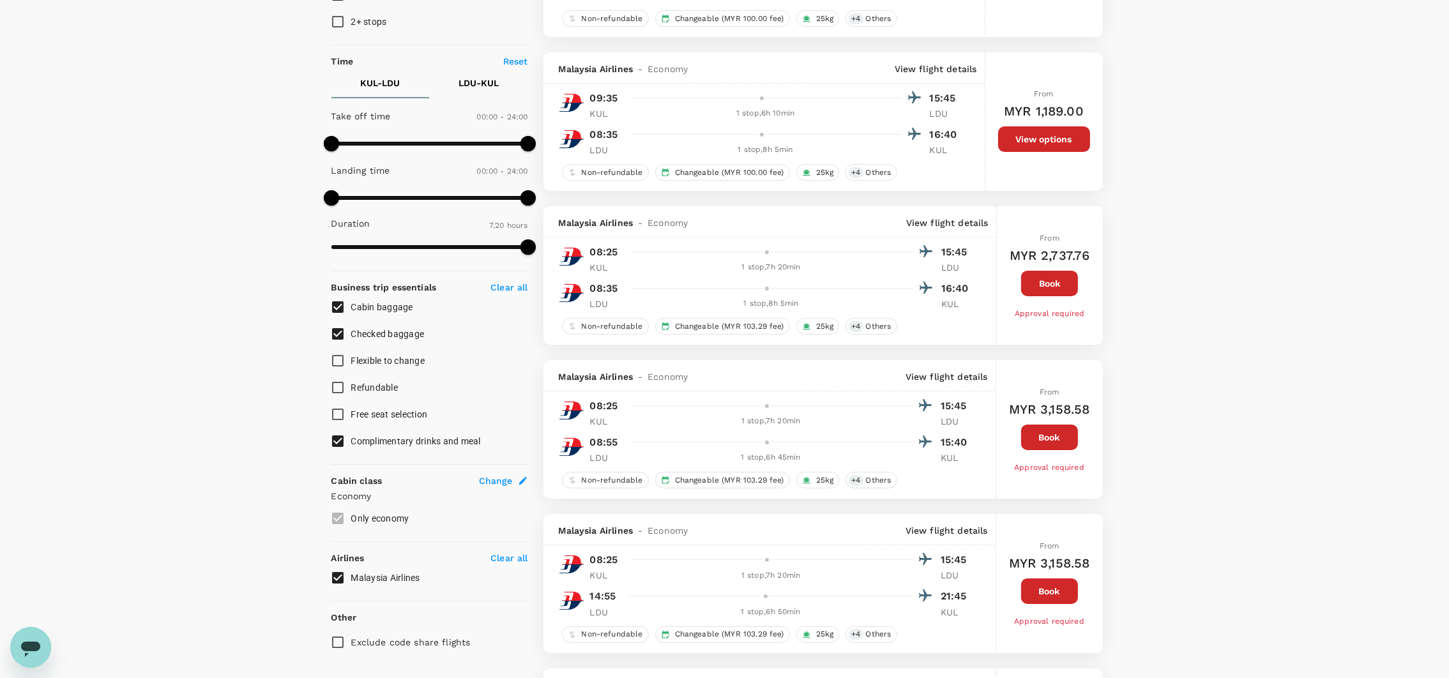
scroll to position [574, 0]
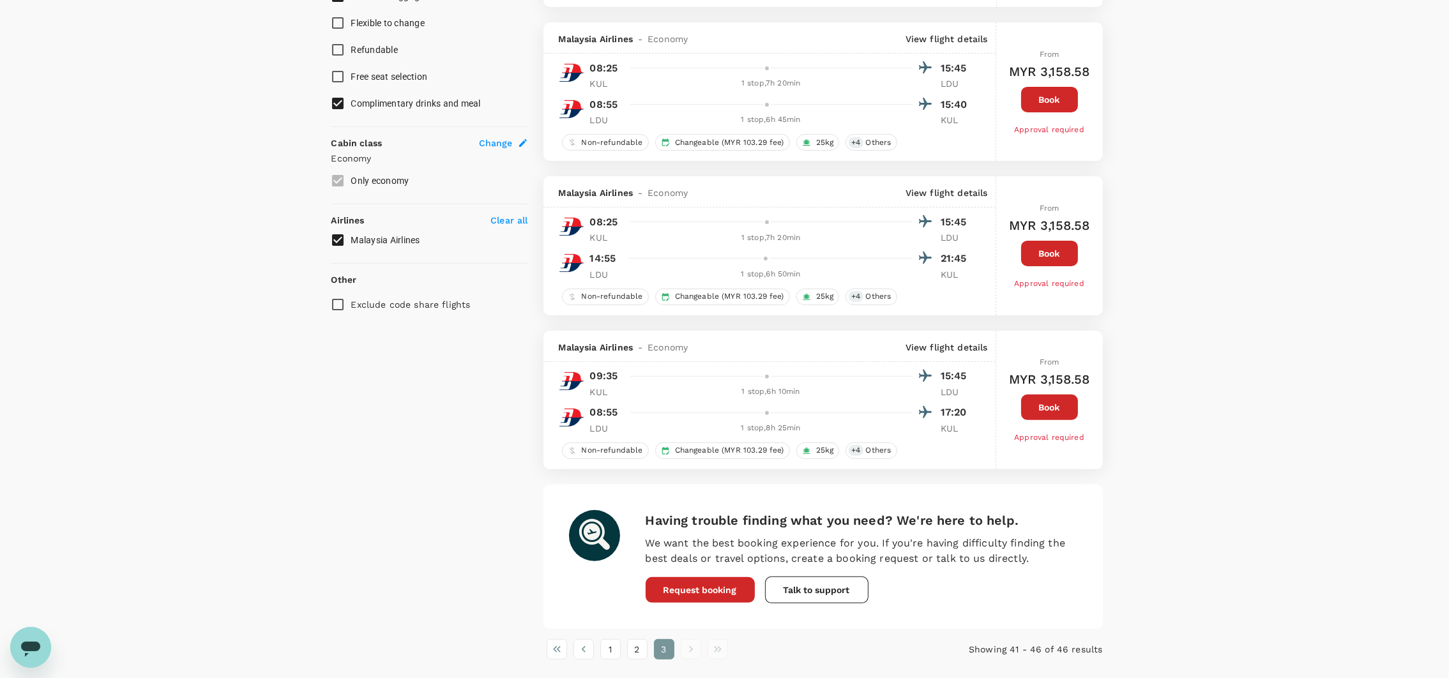
drag, startPoint x: 1244, startPoint y: 246, endPoint x: 1239, endPoint y: 225, distance: 21.2
click at [1244, 246] on div "Your Flight Details KUL - LDU [DATE] LDU - [GEOGRAPHIC_DATA] [DATE] 1 traveller…" at bounding box center [724, 83] width 1449 height 1226
